Goal: Transaction & Acquisition: Book appointment/travel/reservation

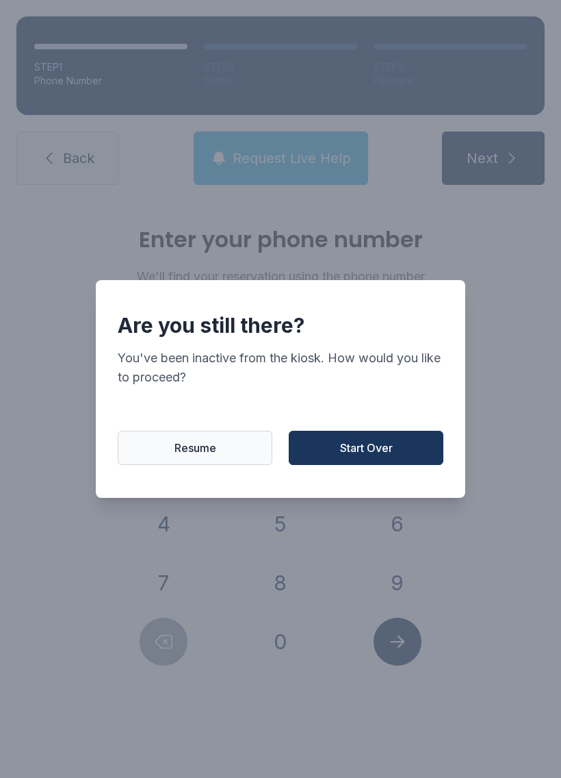
click at [359, 456] on span "Start Over" at bounding box center [366, 447] width 53 height 16
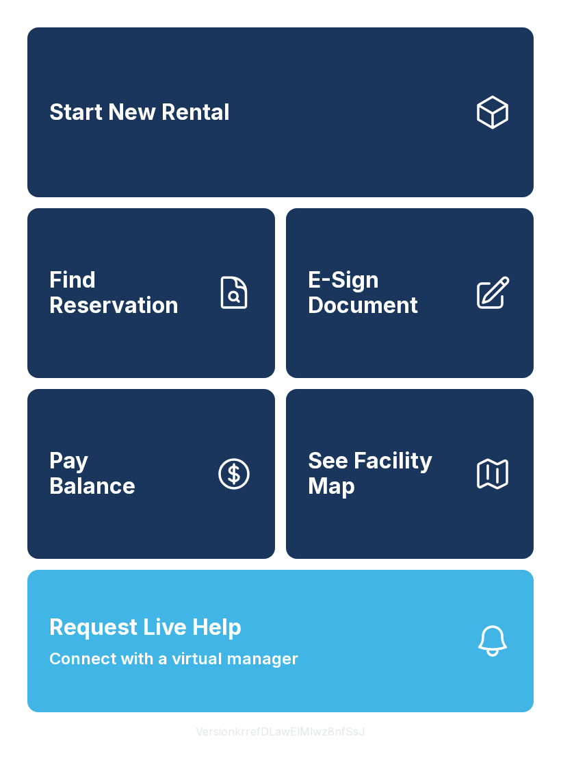
click at [149, 123] on span "Start New Rental" at bounding box center [139, 112] width 181 height 25
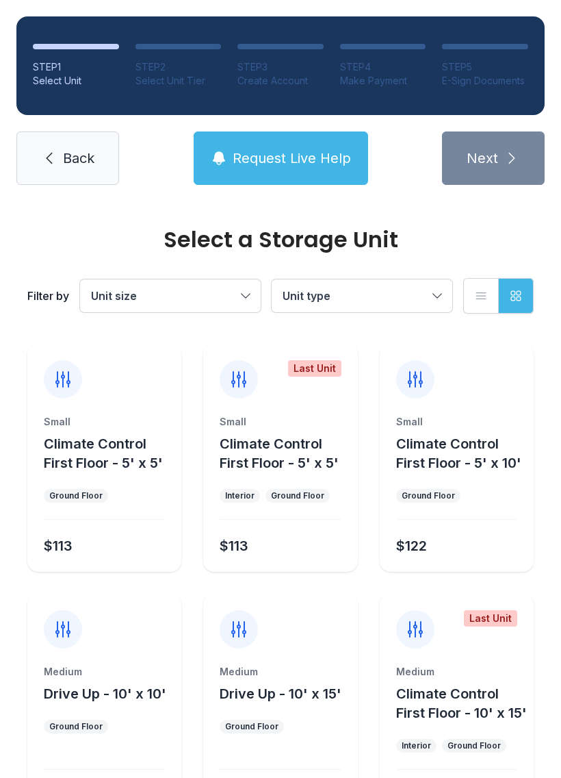
click at [226, 279] on button "Unit size" at bounding box center [170, 295] width 181 height 33
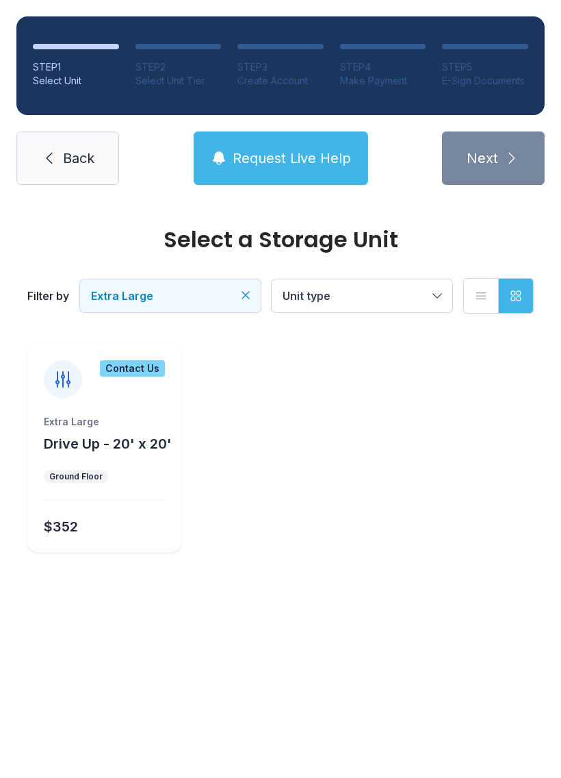
click at [420, 295] on span "Unit type" at bounding box center [355, 295] width 145 height 16
click at [112, 374] on div "Contact Us" at bounding box center [132, 368] width 65 height 16
click at [75, 476] on div "Ground Floor" at bounding box center [75, 476] width 53 height 11
click at [259, 157] on span "Request Live Help" at bounding box center [292, 158] width 118 height 19
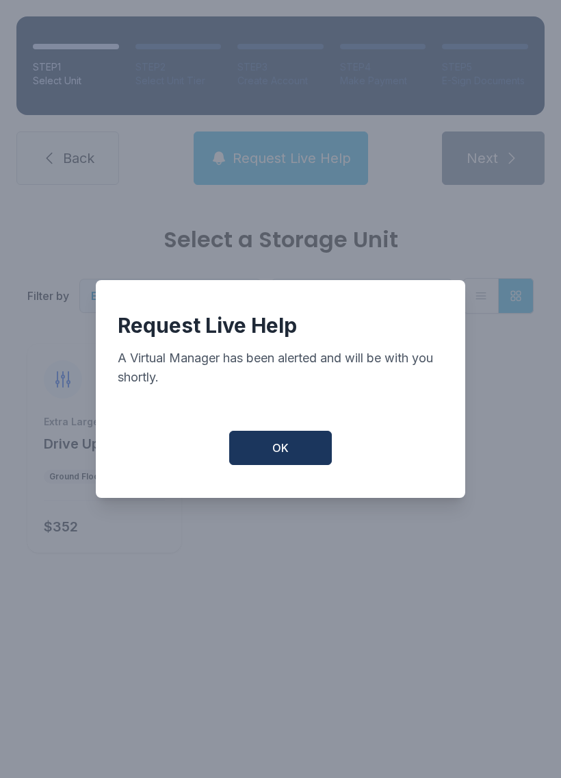
click at [283, 456] on span "OK" at bounding box center [280, 447] width 16 height 16
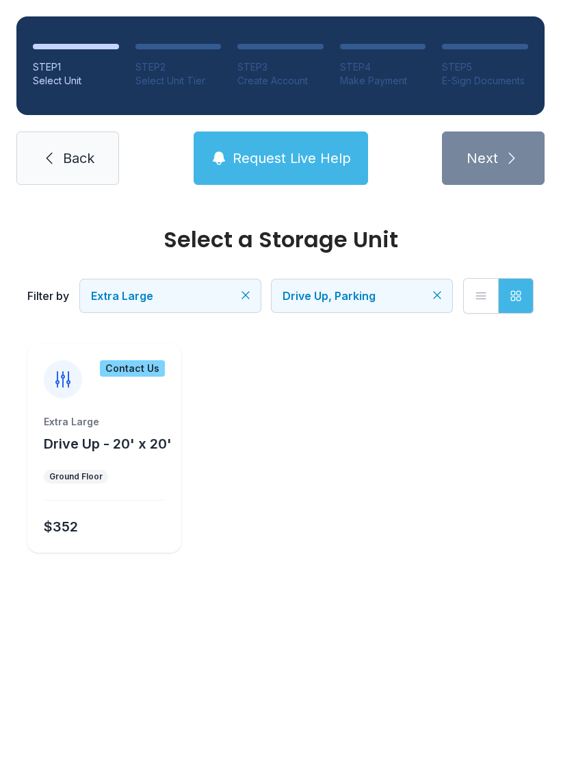
click at [242, 294] on icon "Clear filters" at bounding box center [246, 295] width 14 height 14
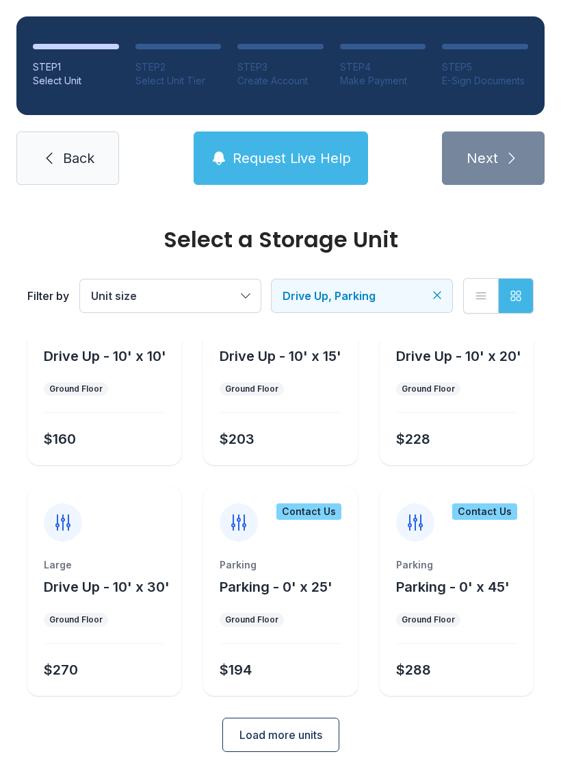
scroll to position [86, 0]
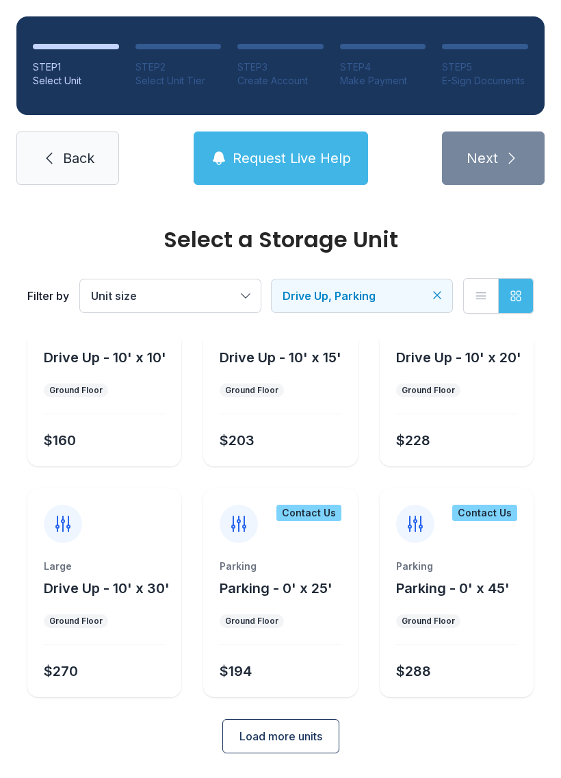
click at [275, 736] on span "Load more units" at bounding box center [281, 736] width 83 height 16
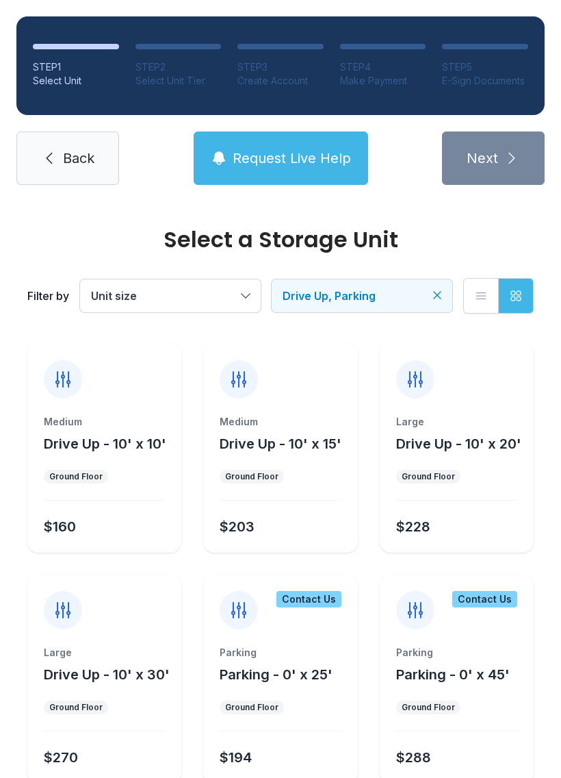
scroll to position [0, 0]
